Goal: Task Accomplishment & Management: Use online tool/utility

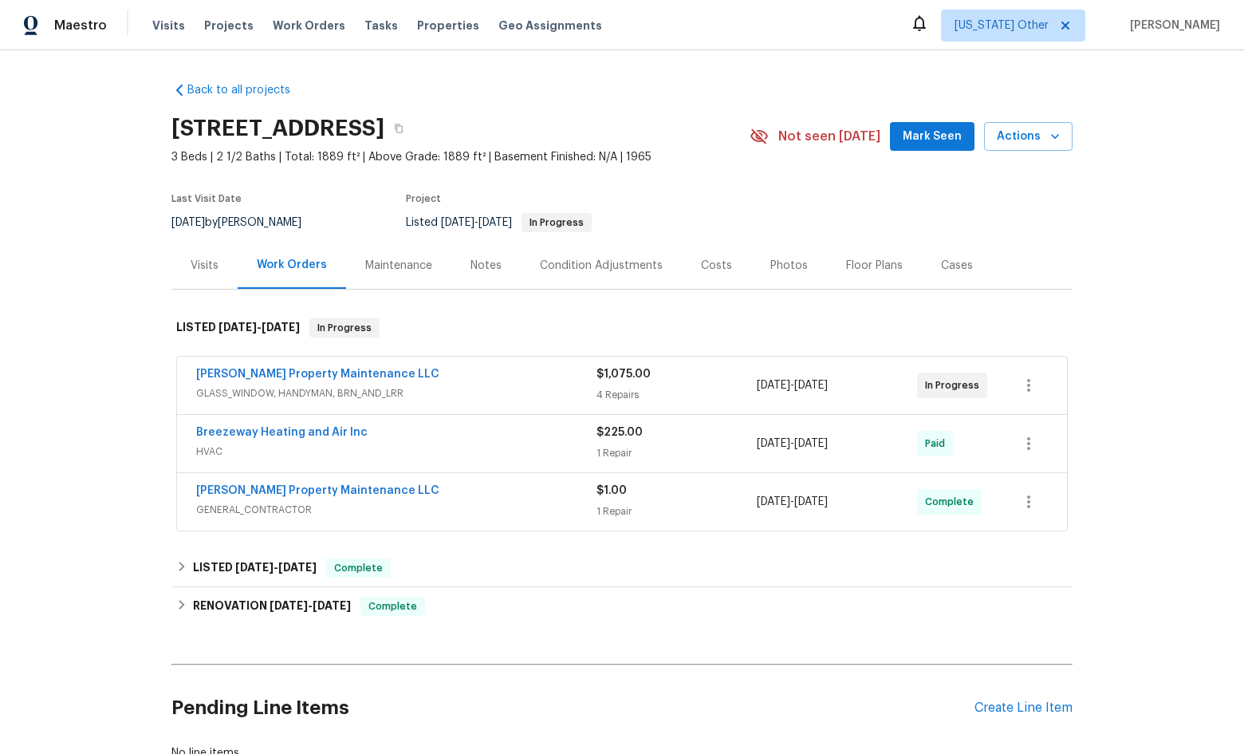
click at [402, 265] on div "Maintenance" at bounding box center [398, 266] width 67 height 16
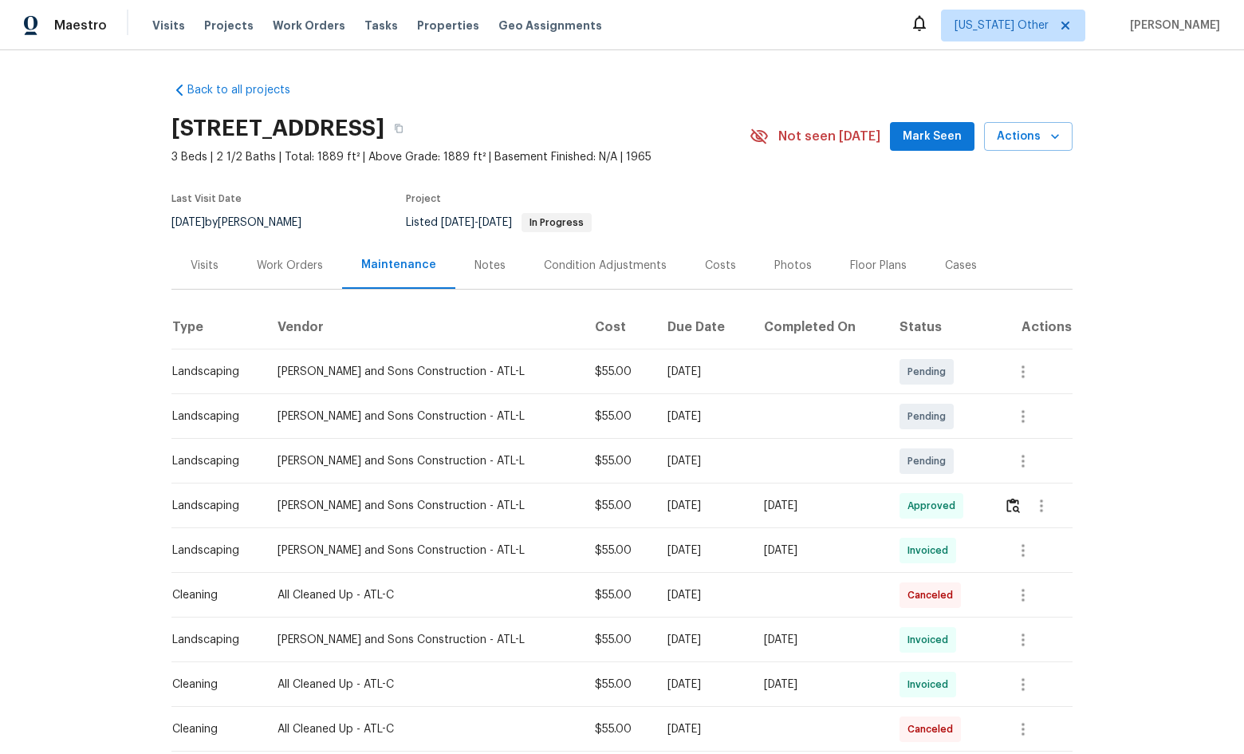
click at [293, 285] on div "Work Orders" at bounding box center [290, 265] width 104 height 47
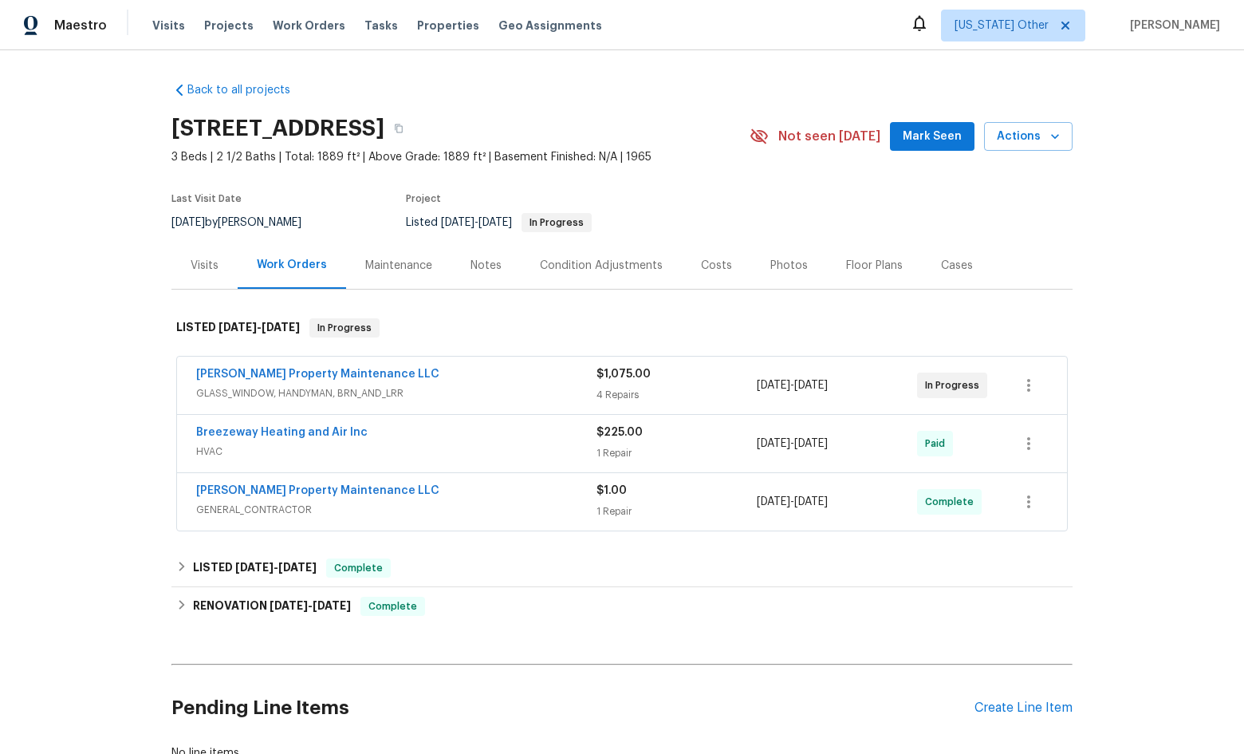
click at [384, 286] on div "Maintenance" at bounding box center [398, 265] width 105 height 47
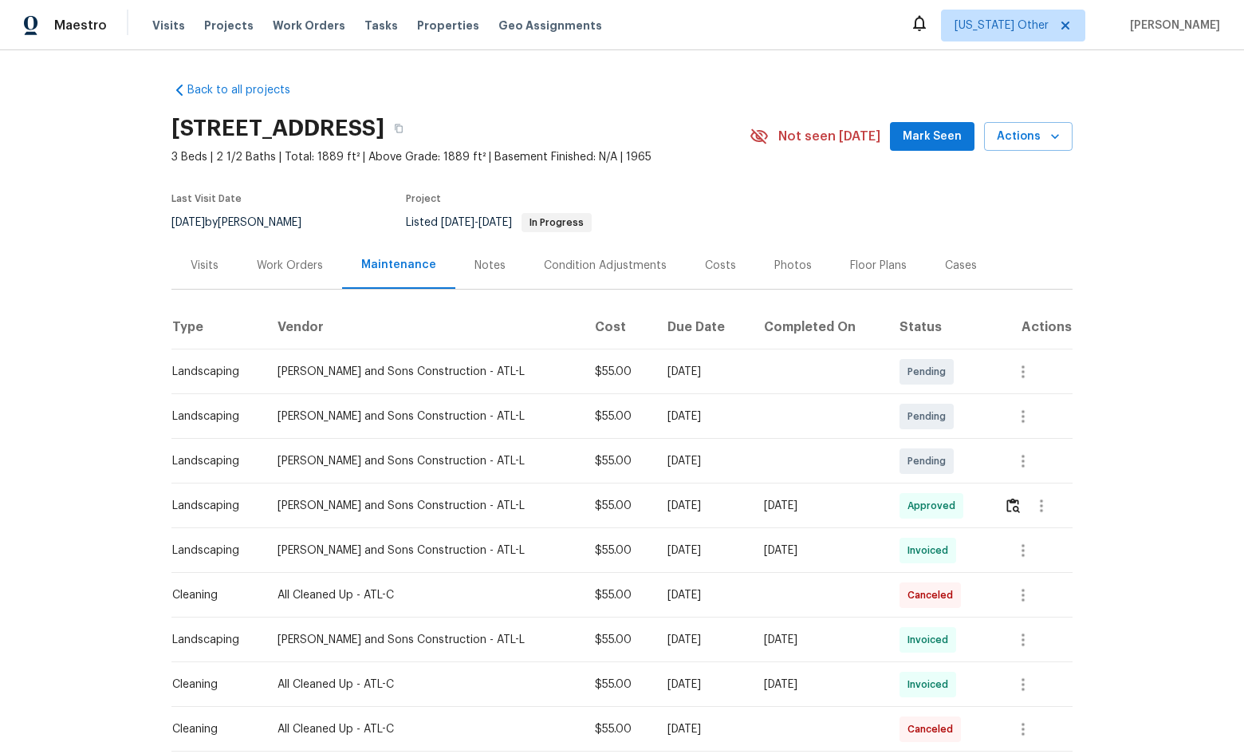
click at [280, 256] on div "Work Orders" at bounding box center [290, 265] width 104 height 47
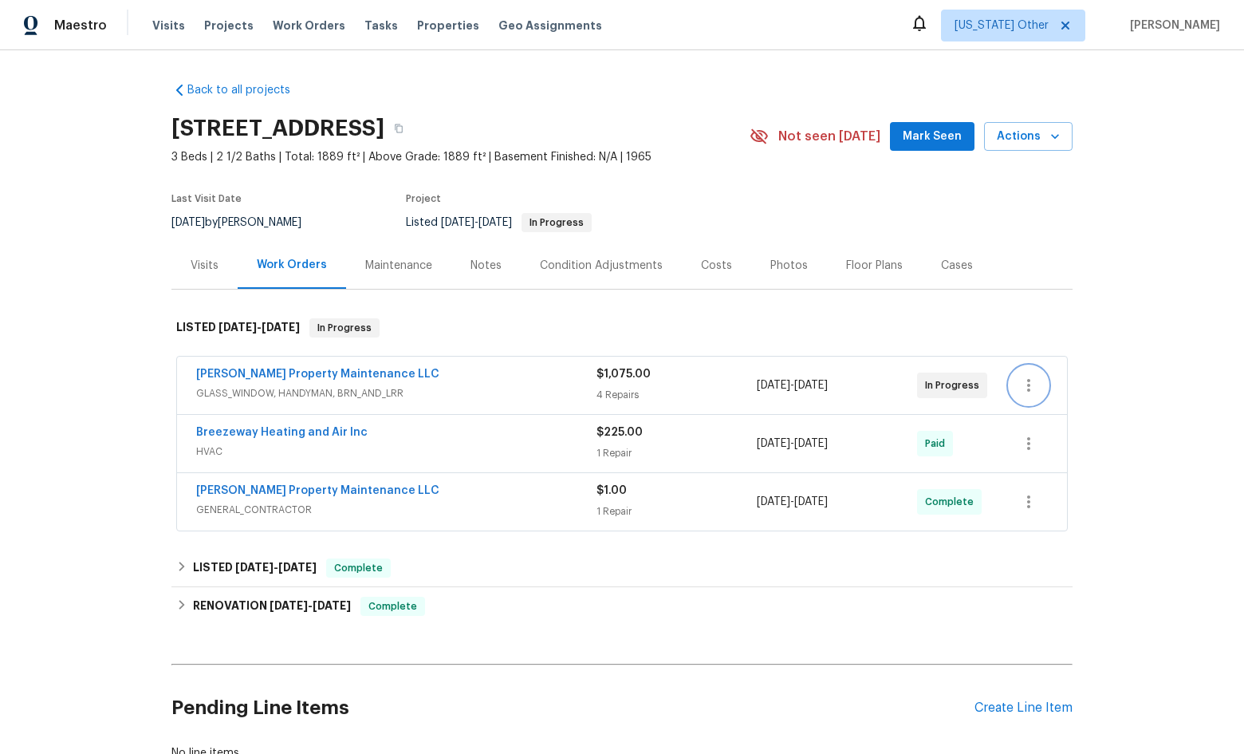
click at [1030, 392] on icon "button" at bounding box center [1028, 385] width 19 height 19
click at [1055, 328] on div at bounding box center [622, 377] width 1244 height 754
click at [344, 378] on link "[PERSON_NAME] Property Maintenance LLC" at bounding box center [317, 373] width 243 height 11
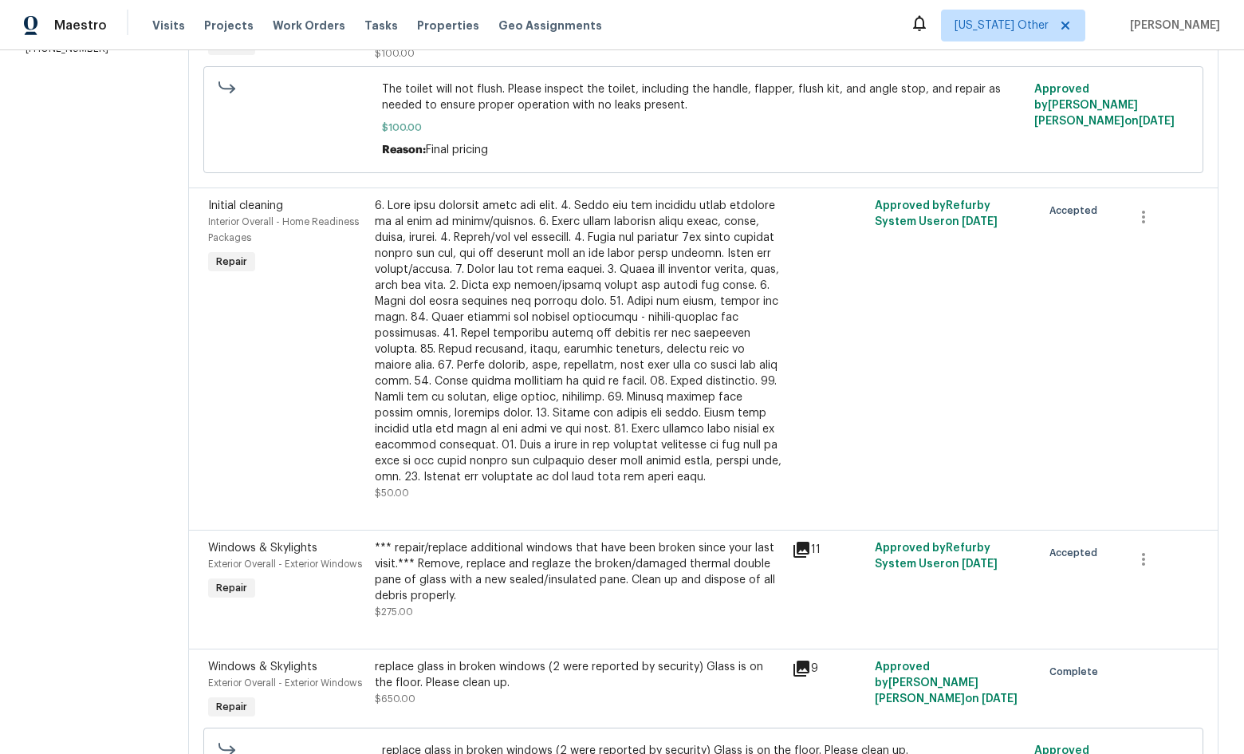
scroll to position [399, 0]
